Goal: Check status: Check status

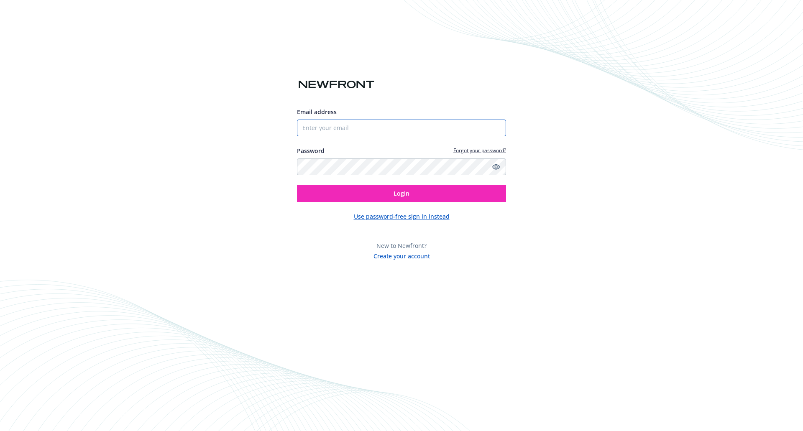
click at [402, 130] on input "Email address" at bounding box center [401, 128] width 209 height 17
paste input "[EMAIL_ADDRESS][DOMAIN_NAME]"
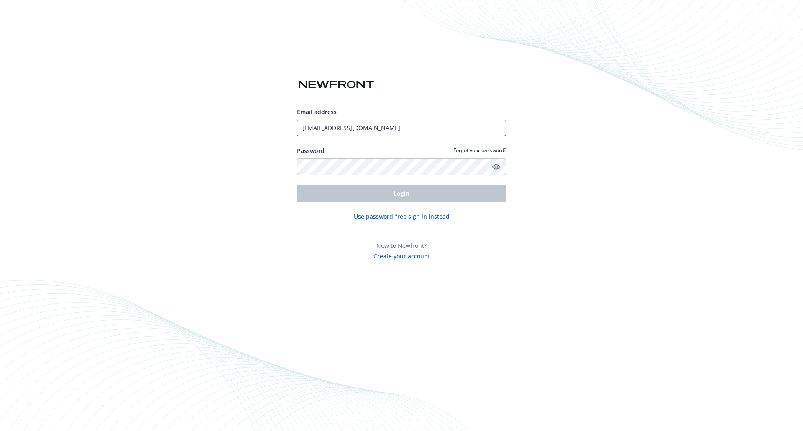
type input "[EMAIL_ADDRESS][DOMAIN_NAME]"
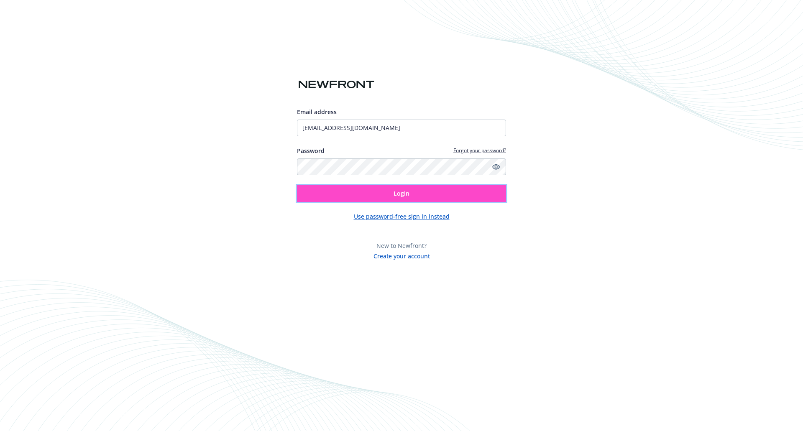
click at [337, 192] on button "Login" at bounding box center [401, 193] width 209 height 17
click at [327, 186] on button "Login" at bounding box center [401, 193] width 209 height 17
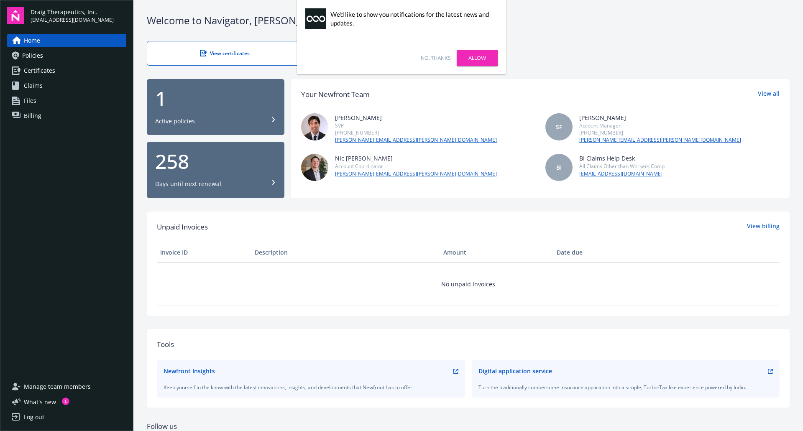
click at [215, 120] on div "Active policies" at bounding box center [215, 121] width 121 height 8
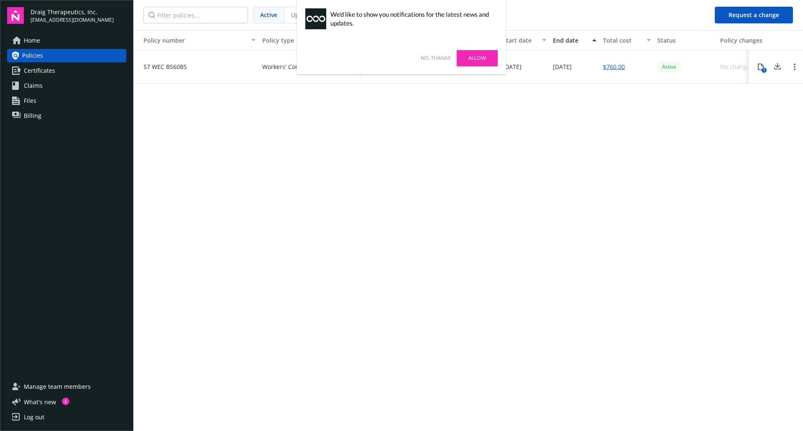
click at [184, 65] on span "57 WEC BS60BS" at bounding box center [162, 66] width 50 height 9
click at [428, 60] on link "No, thanks" at bounding box center [436, 58] width 30 height 8
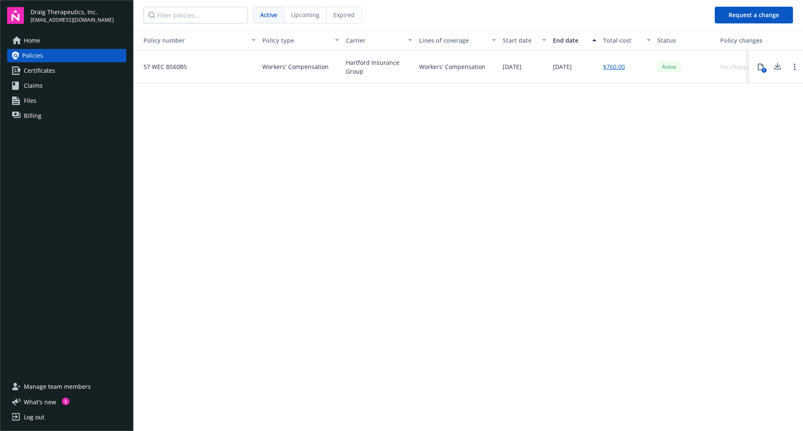
click at [74, 36] on link "Home" at bounding box center [66, 40] width 119 height 13
